Goal: Navigation & Orientation: Find specific page/section

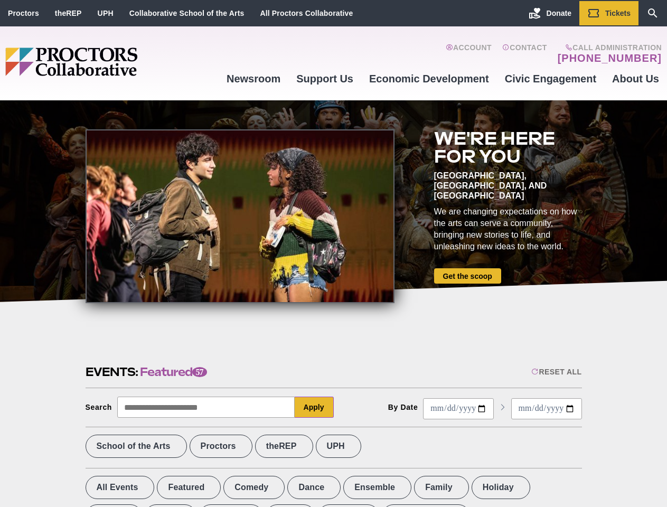
click at [333, 254] on div at bounding box center [240, 216] width 309 height 174
click at [556, 372] on div "Reset All" at bounding box center [557, 372] width 50 height 8
click at [314, 407] on button "Apply" at bounding box center [314, 407] width 39 height 21
